Goal: Browse casually

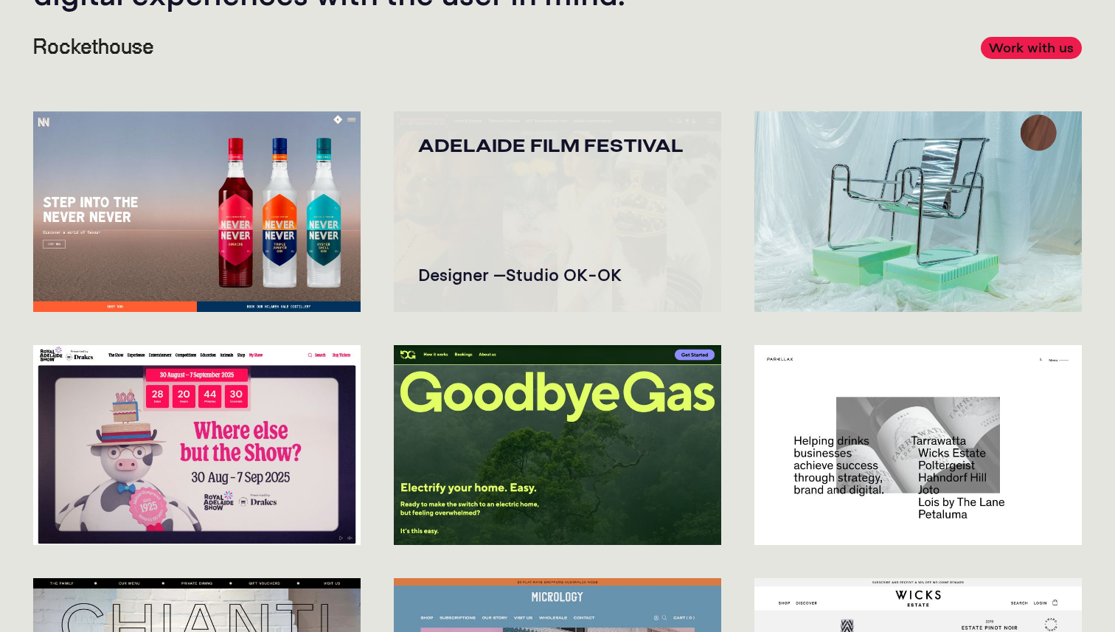
scroll to position [186, 0]
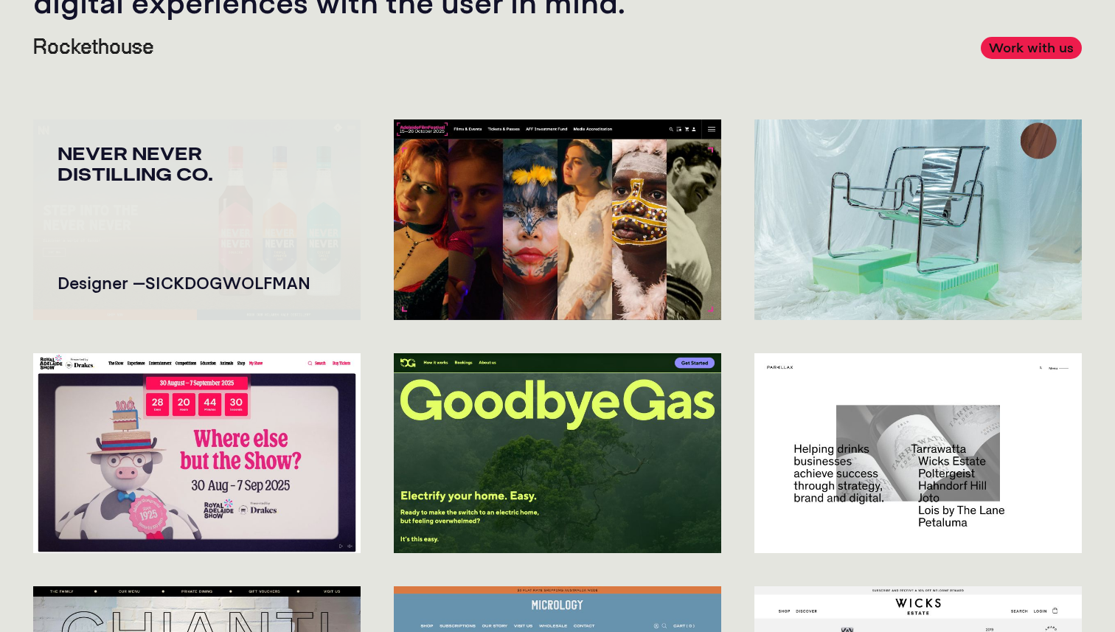
click at [192, 204] on img at bounding box center [196, 219] width 327 height 201
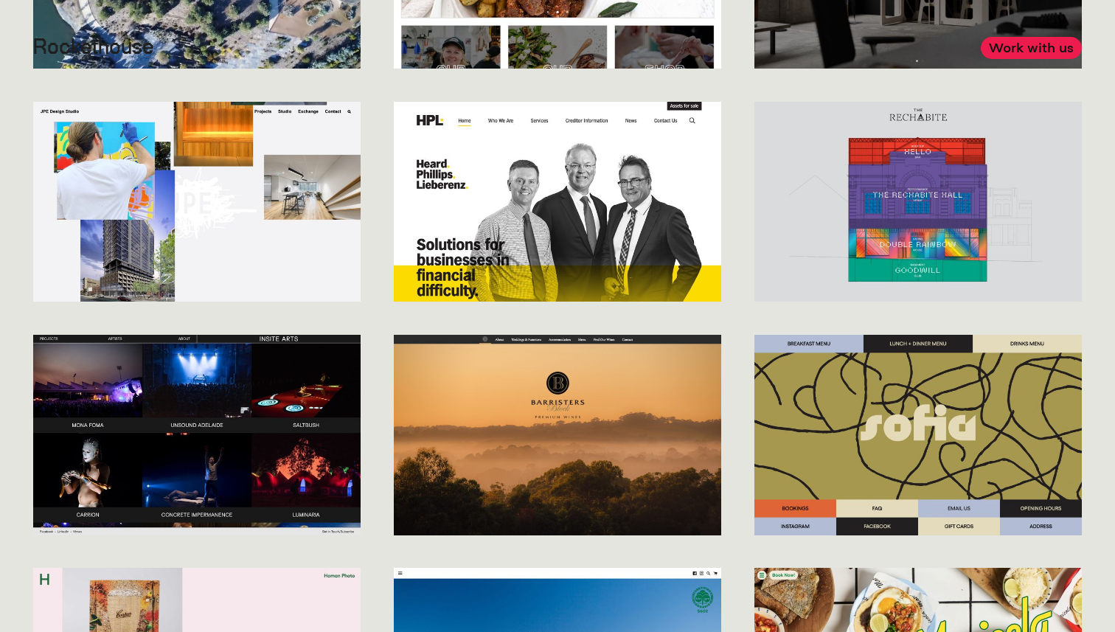
scroll to position [2327, 0]
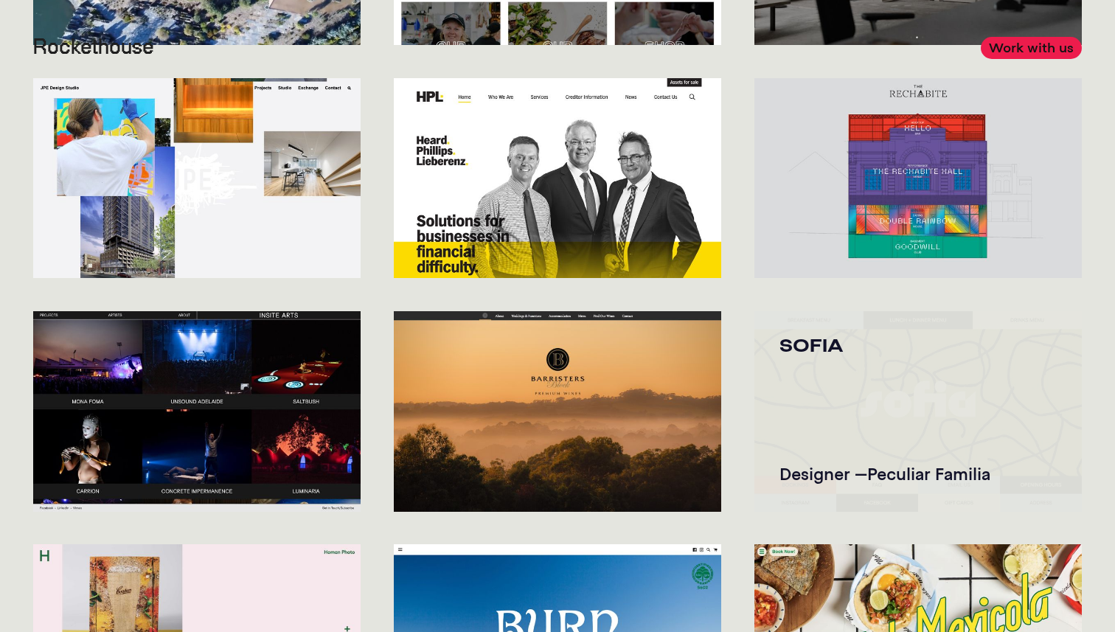
click at [906, 373] on img at bounding box center [917, 411] width 327 height 201
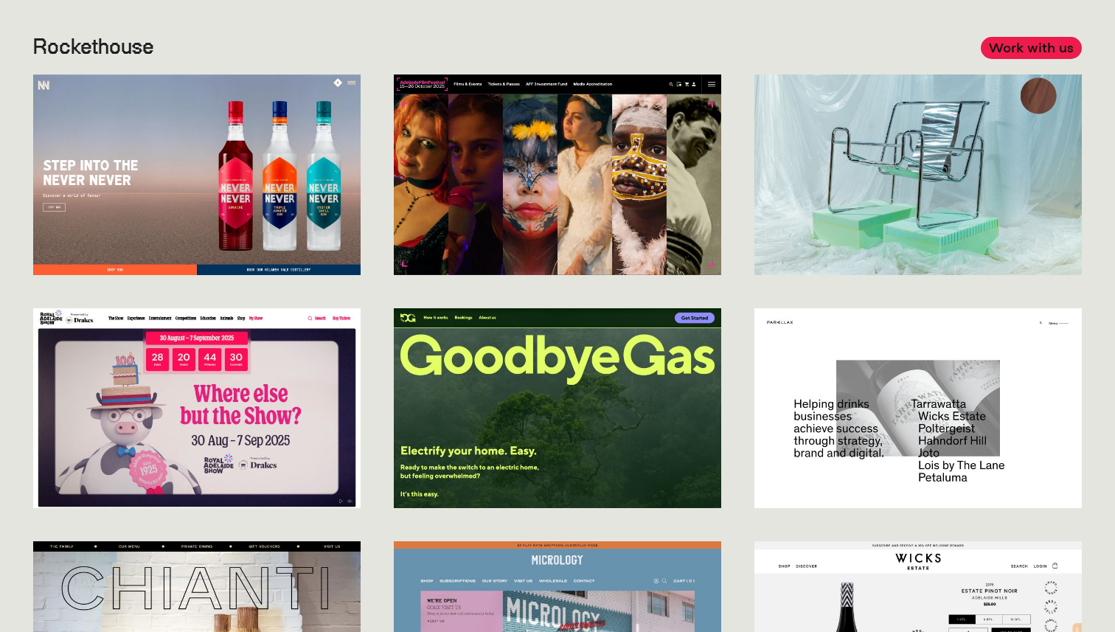
scroll to position [0, 0]
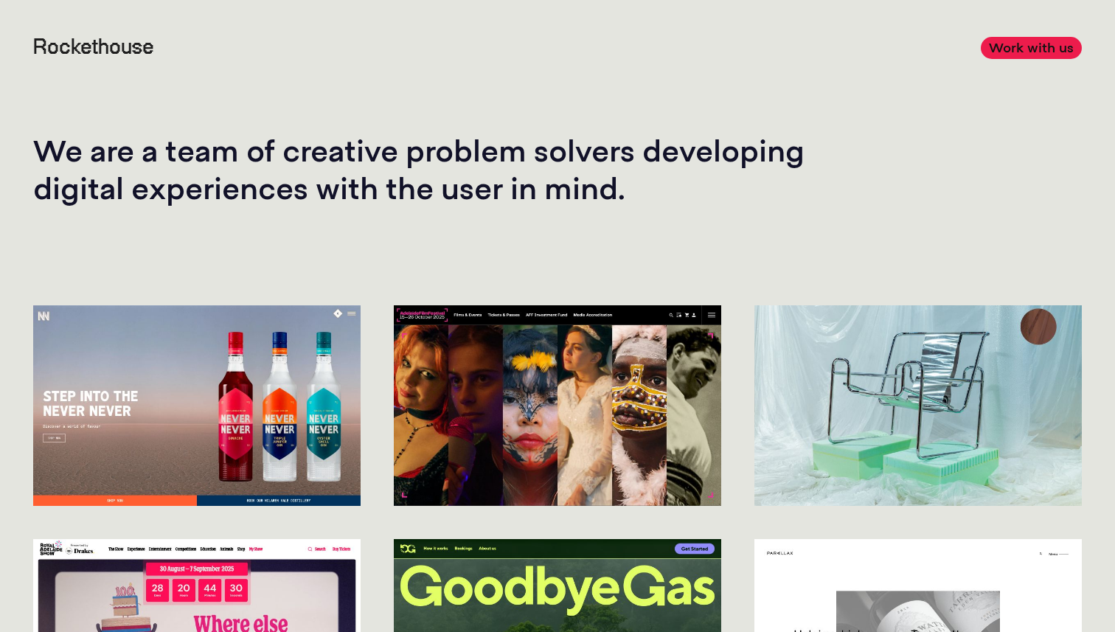
click at [310, 133] on p "We are a team of creative problem solvers developing digital experiences with t…" at bounding box center [429, 169] width 793 height 74
click at [235, 146] on p "We are a team of creative problem solvers developing digital experiences with t…" at bounding box center [429, 169] width 793 height 74
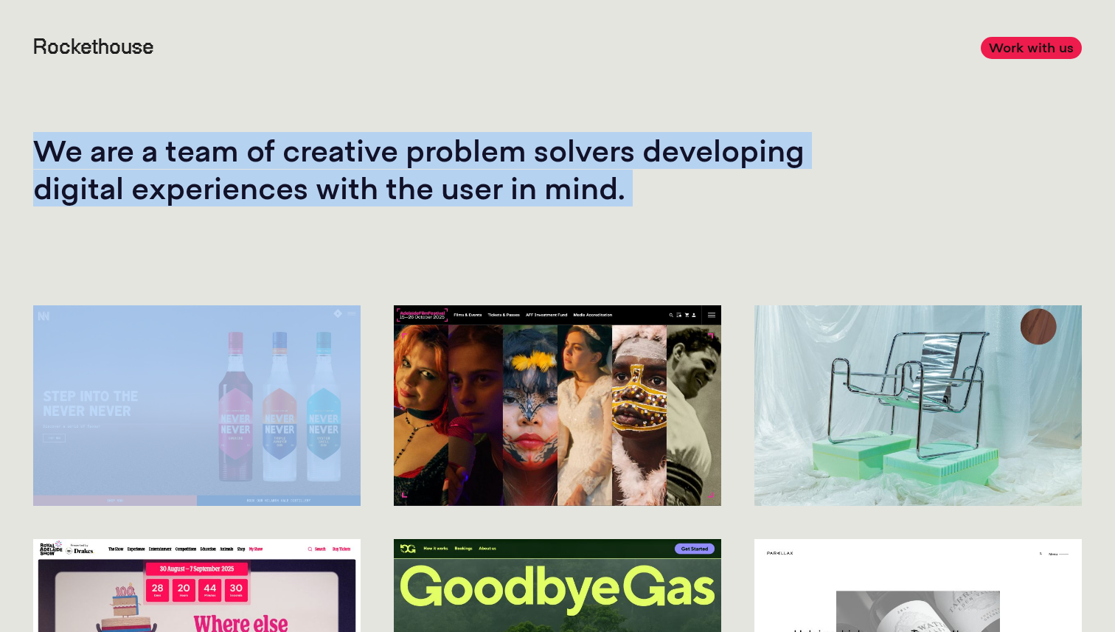
click at [235, 146] on p "We are a team of creative problem solvers developing digital experiences with t…" at bounding box center [429, 169] width 793 height 74
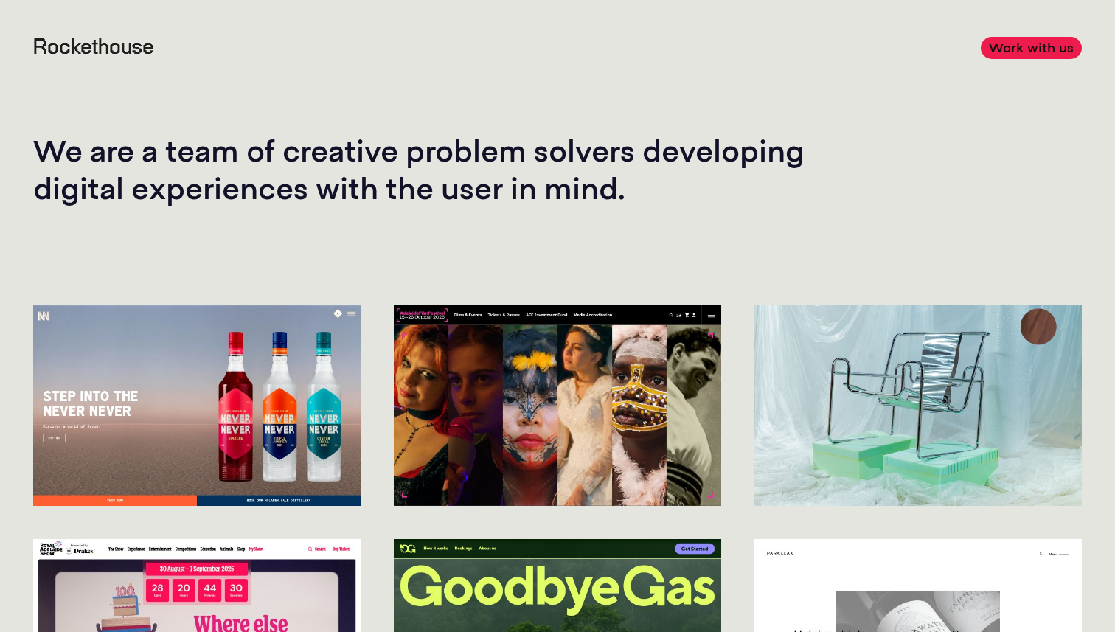
click at [411, 198] on p "We are a team of creative problem solvers developing digital experiences with t…" at bounding box center [429, 169] width 793 height 74
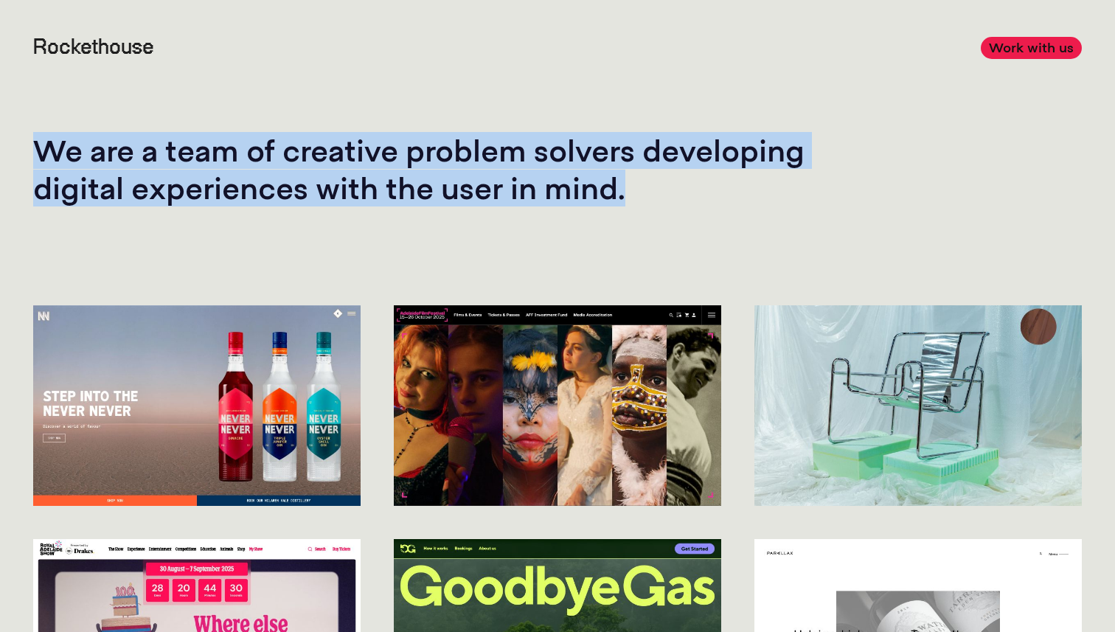
drag, startPoint x: 658, startPoint y: 186, endPoint x: 0, endPoint y: 138, distance: 659.6
click at [0, 137] on section "We are a team of creative problem solvers developing digital experiences with t…" at bounding box center [557, 136] width 1115 height 273
click at [122, 108] on div "We are a team of creative problem solvers developing digital experiences with t…" at bounding box center [429, 136] width 793 height 206
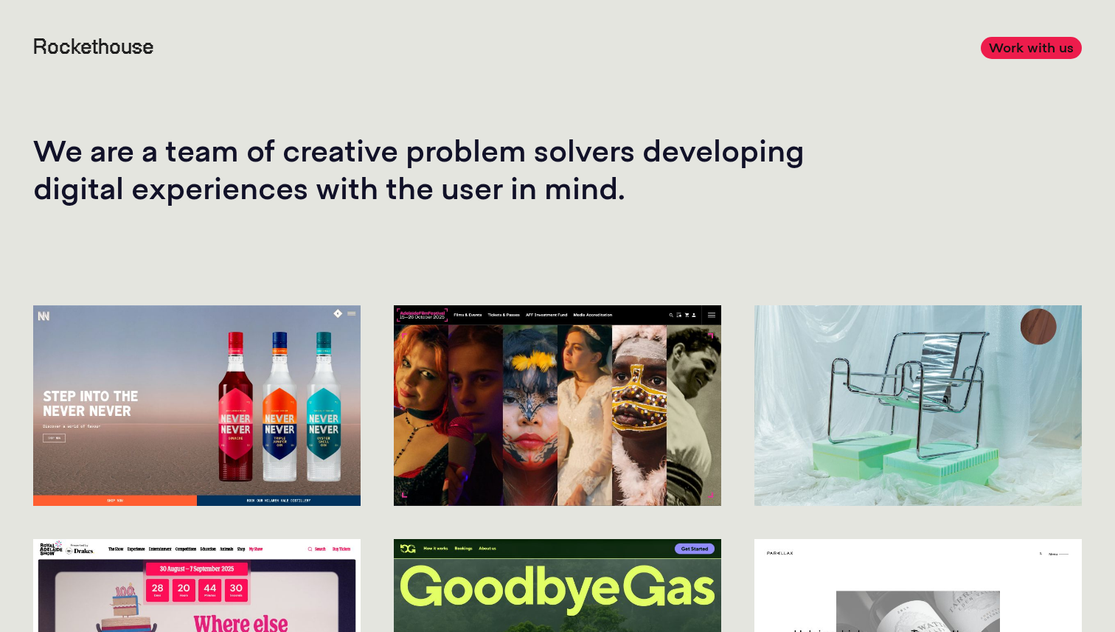
click at [46, 166] on p "We are a team of creative problem solvers developing digital experiences with t…" at bounding box center [429, 169] width 793 height 74
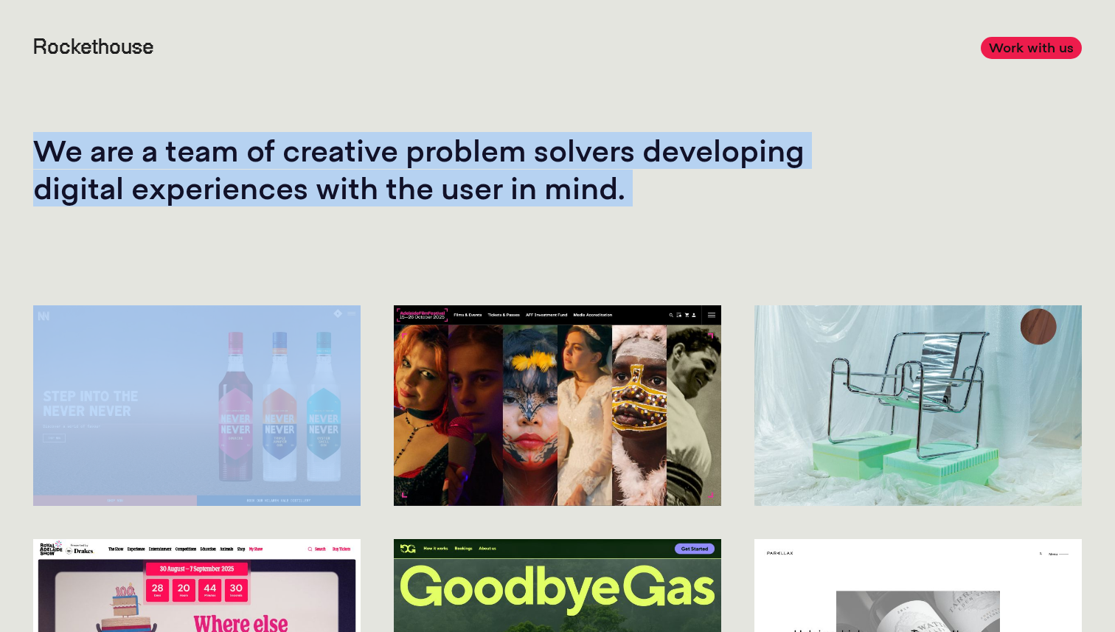
click at [46, 166] on p "We are a team of creative problem solvers developing digital experiences with t…" at bounding box center [429, 169] width 793 height 74
click at [77, 178] on p "We are a team of creative problem solvers developing digital experiences with t…" at bounding box center [429, 169] width 793 height 74
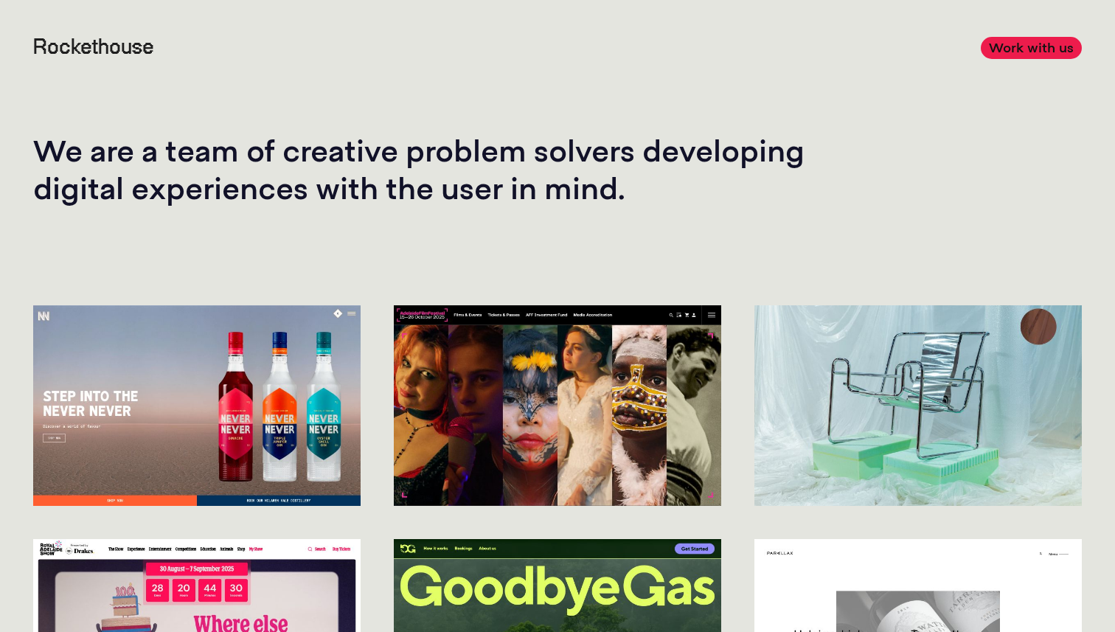
click at [91, 200] on p "We are a team of creative problem solvers developing digital experiences with t…" at bounding box center [429, 169] width 793 height 74
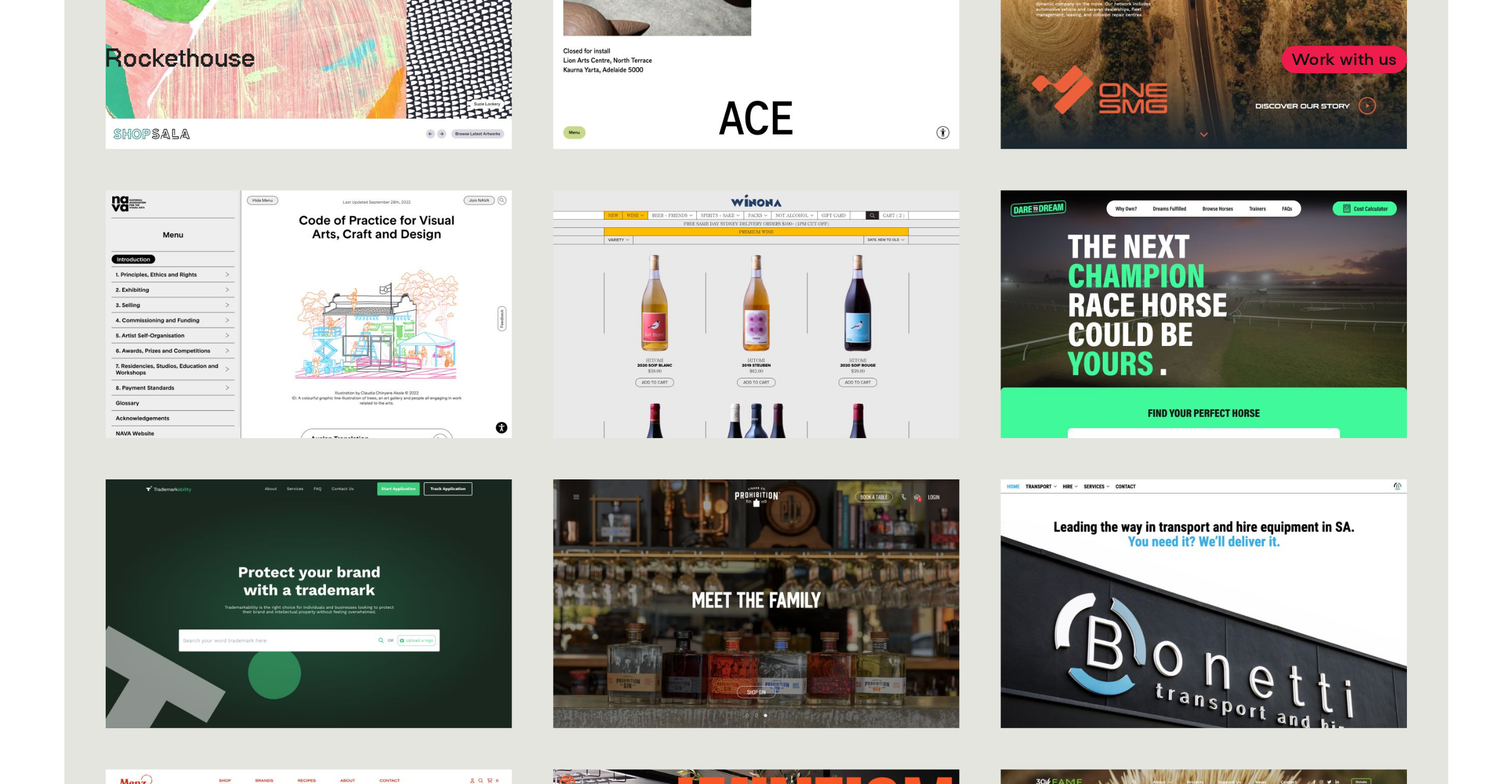
scroll to position [890, 0]
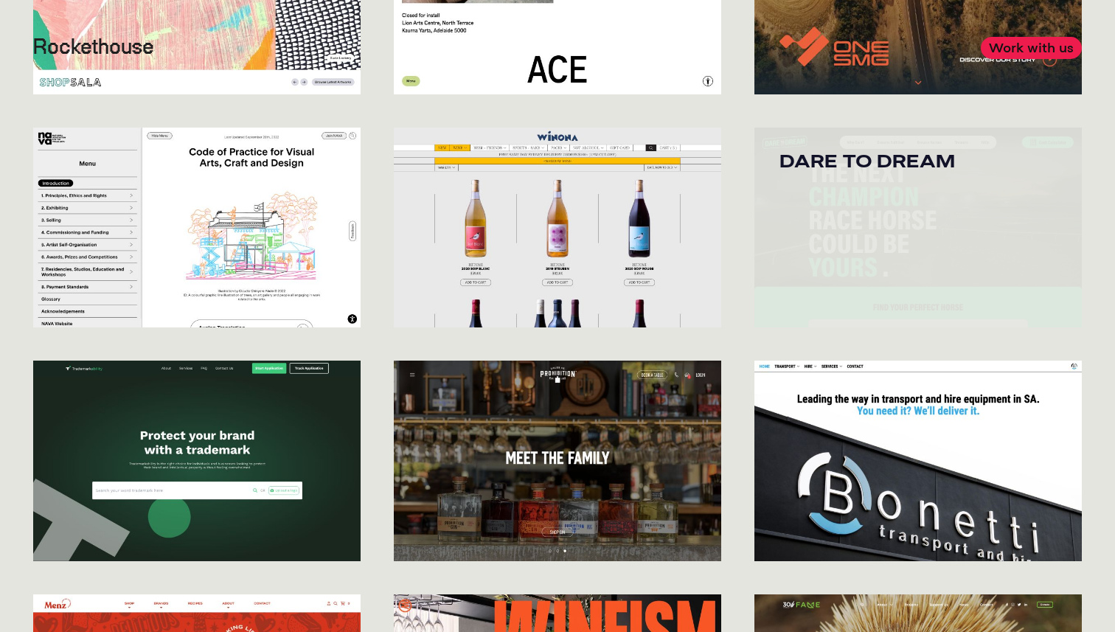
click at [968, 220] on img at bounding box center [917, 228] width 327 height 201
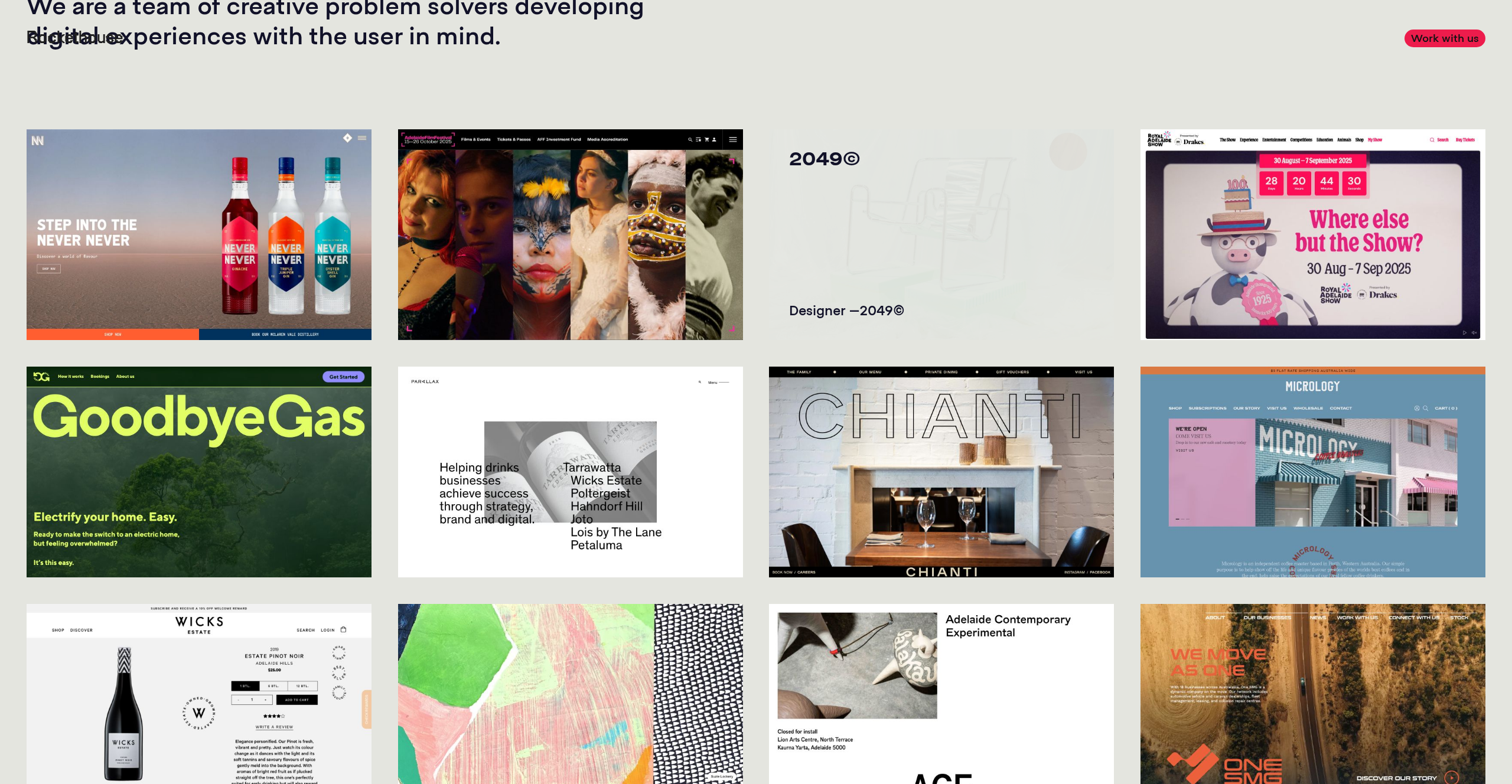
scroll to position [0, 0]
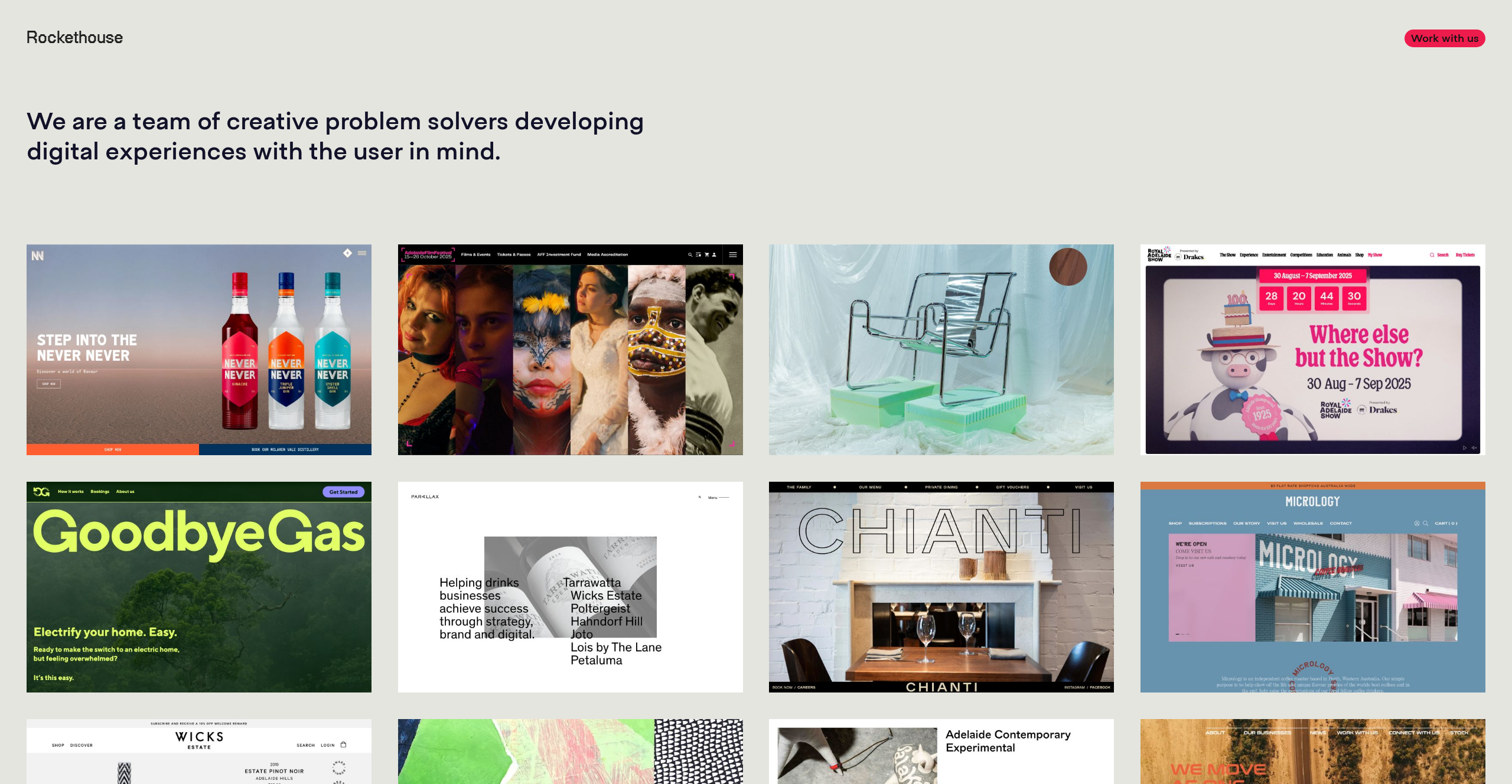
click at [892, 166] on section "We are a team of creative problem solvers developing digital experiences with t…" at bounding box center [756, 109] width 1512 height 219
